Goal: Transaction & Acquisition: Purchase product/service

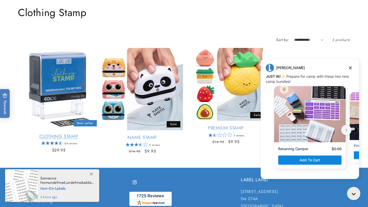
scroll to position [63, 0]
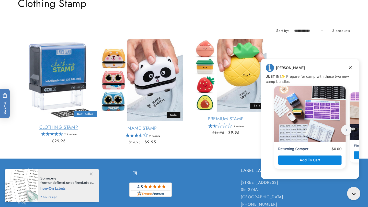
click at [61, 125] on link "Clothing Stamp" at bounding box center [58, 128] width 81 height 6
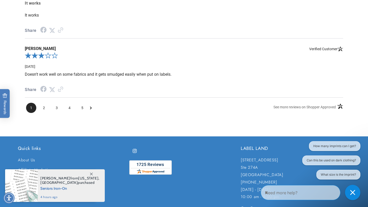
scroll to position [1023, 0]
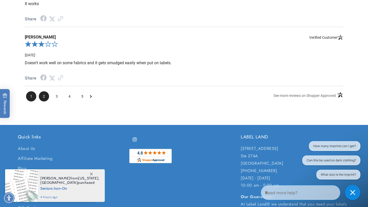
click at [48, 100] on li "2" at bounding box center [44, 96] width 10 height 10
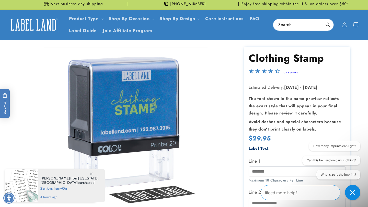
scroll to position [0, 0]
